Goal: Task Accomplishment & Management: Use online tool/utility

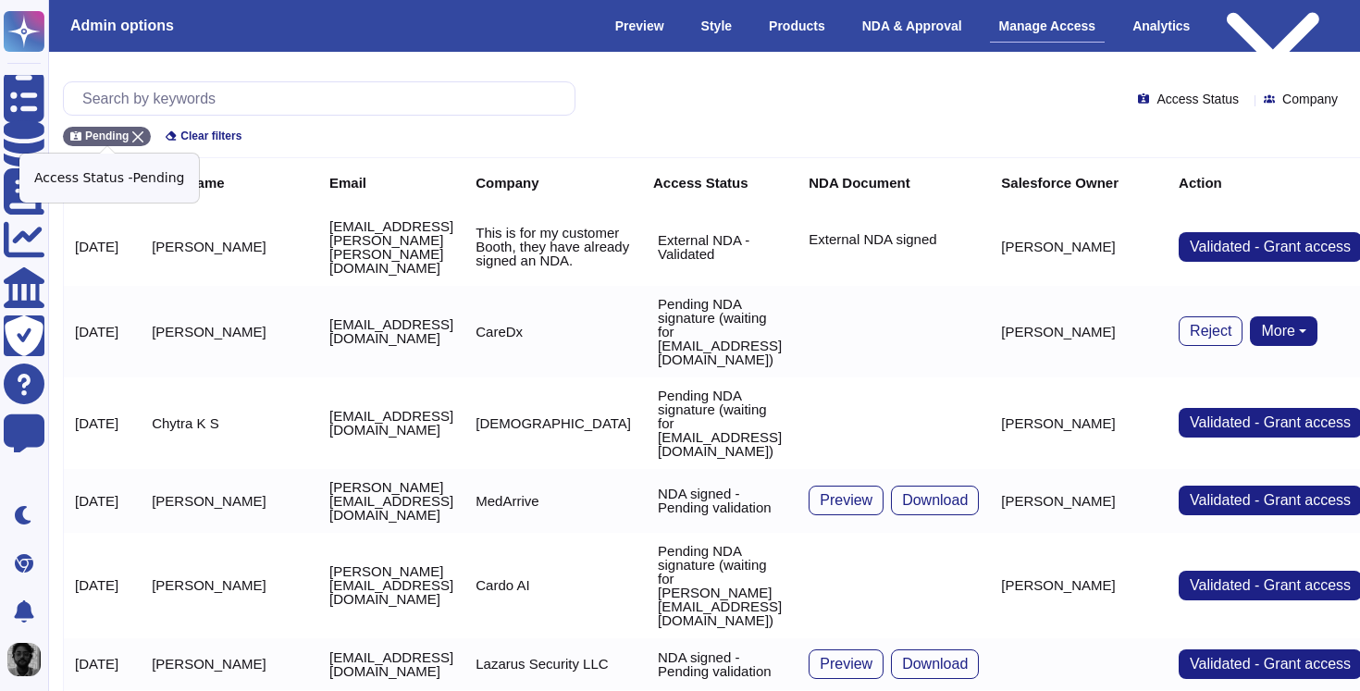
click at [142, 131] on icon at bounding box center [137, 136] width 11 height 11
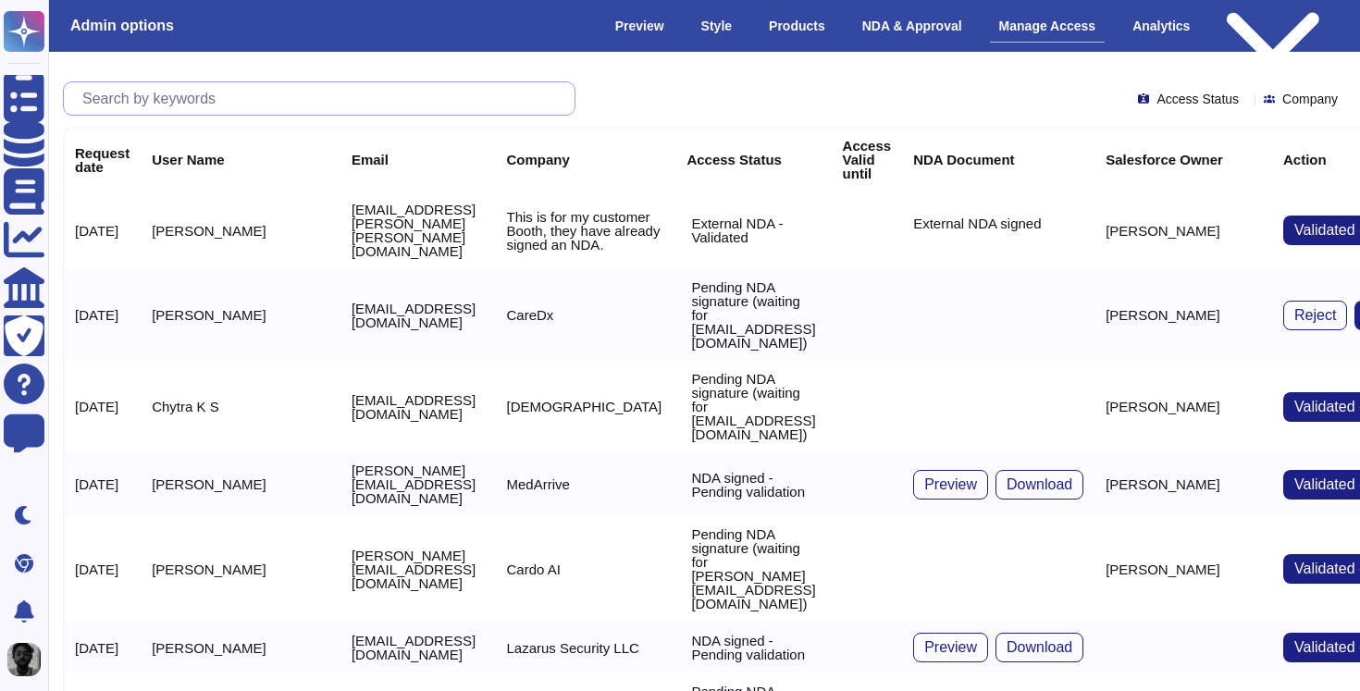
click at [216, 105] on input "text" at bounding box center [323, 98] width 501 height 32
paste input "[EMAIL_ADDRESS][DOMAIN_NAME]"
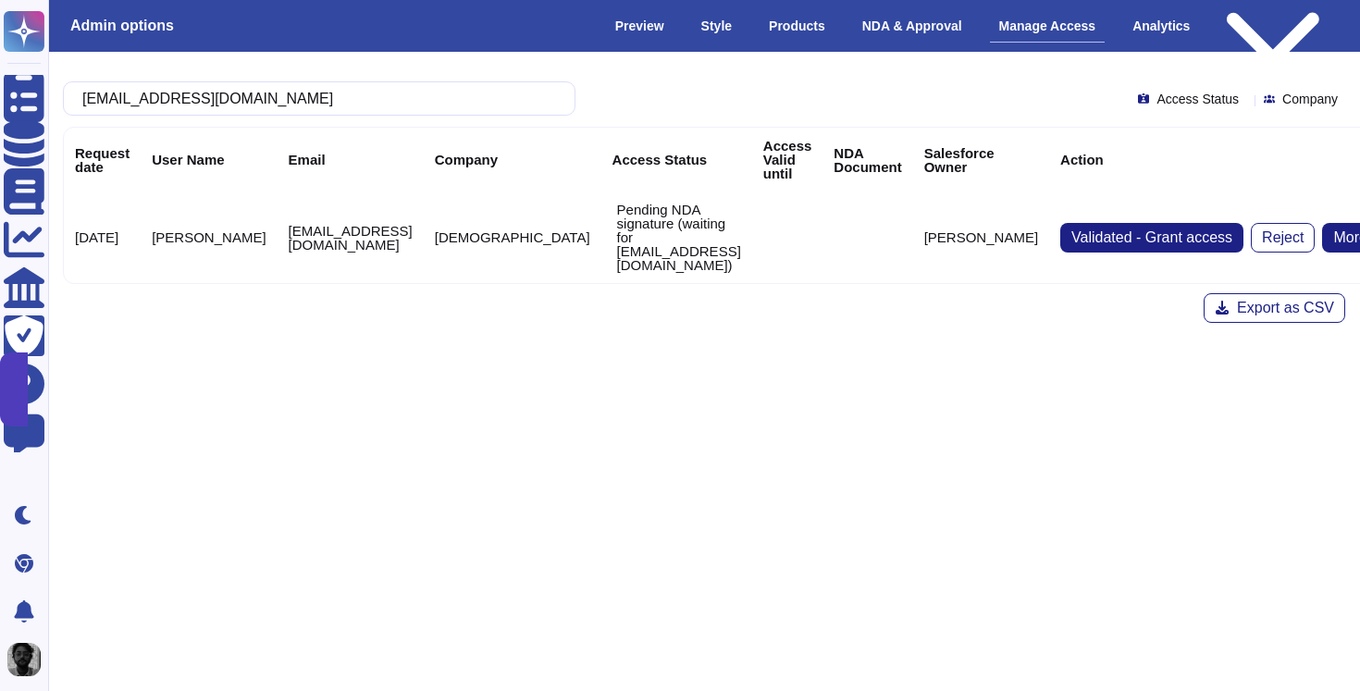
type input "[EMAIL_ADDRESS][DOMAIN_NAME]"
click at [1322, 226] on button "More" at bounding box center [1356, 238] width 68 height 30
click at [1238, 285] on link "Send NDA" at bounding box center [1287, 296] width 204 height 22
